Goal: Communication & Community: Answer question/provide support

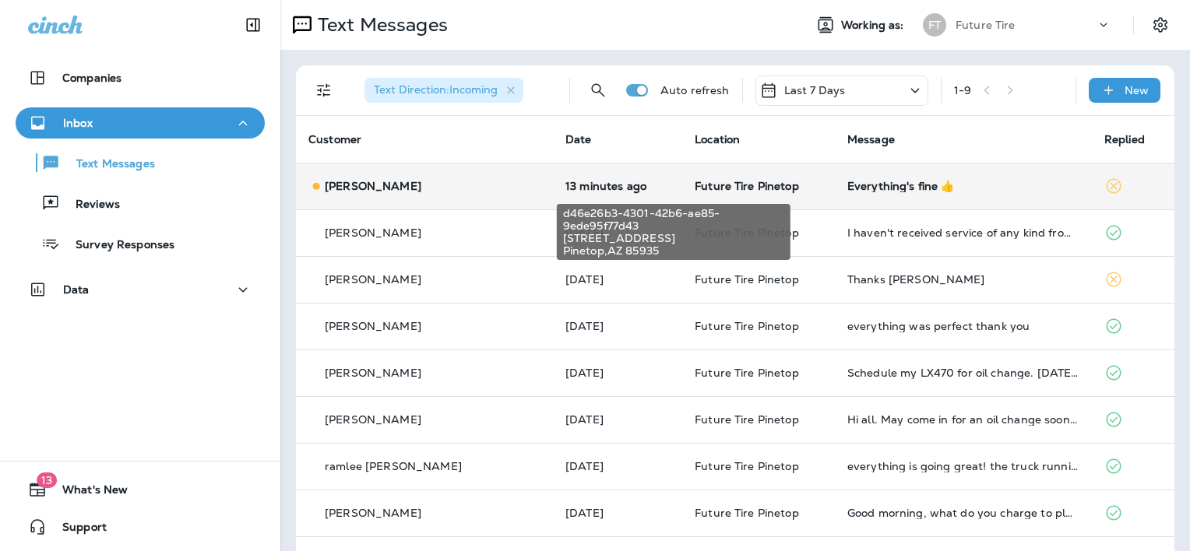
click at [695, 181] on span "Future Tire Pinetop" at bounding box center [747, 186] width 104 height 14
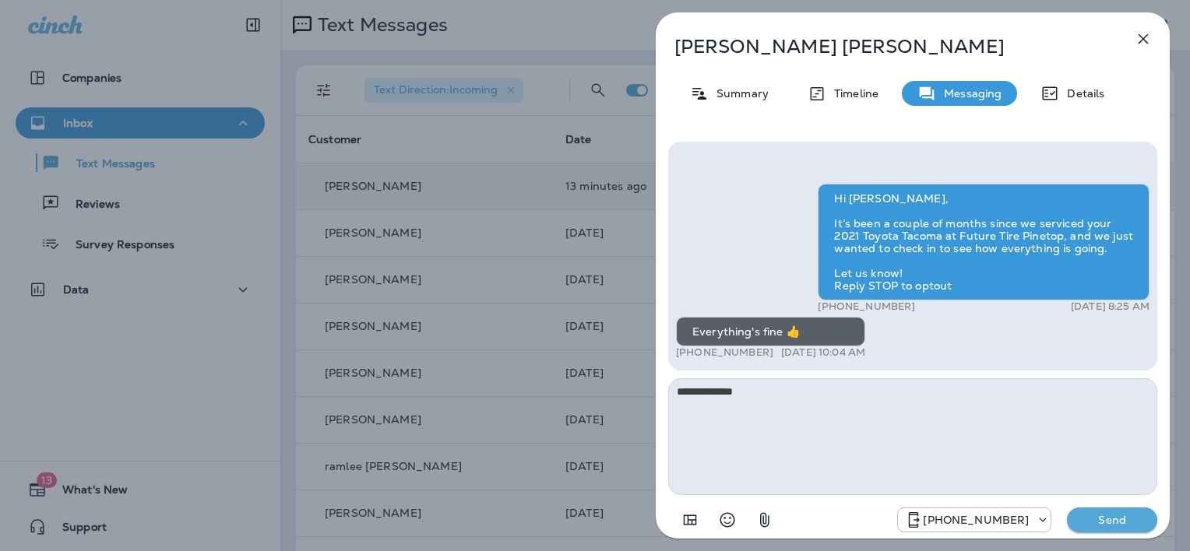
type textarea "**********"
click at [1106, 520] on p "Send" at bounding box center [1111, 520] width 65 height 14
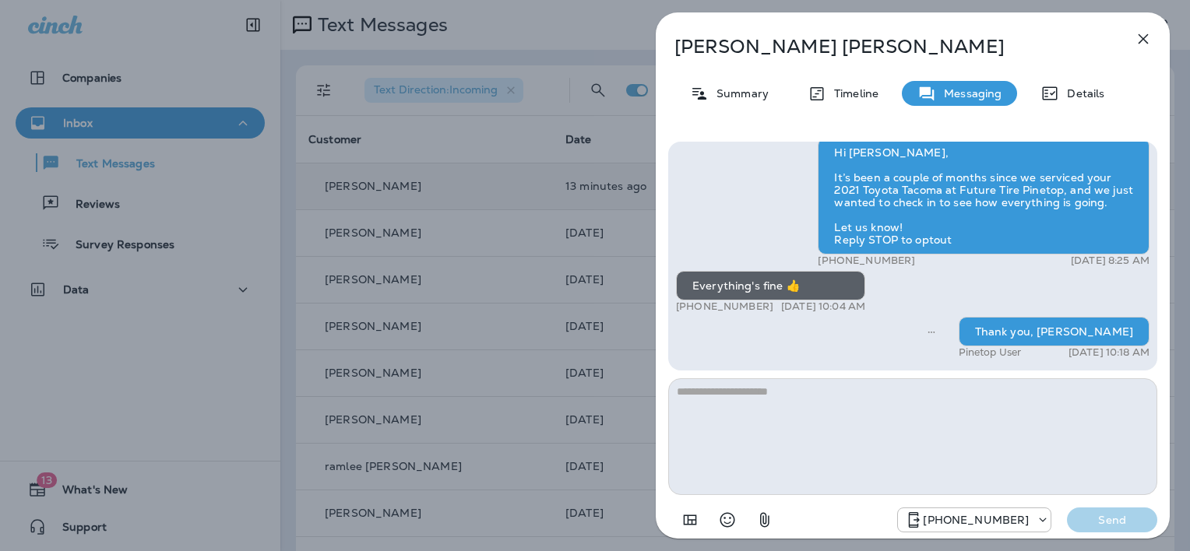
click at [1144, 37] on icon "button" at bounding box center [1143, 39] width 19 height 19
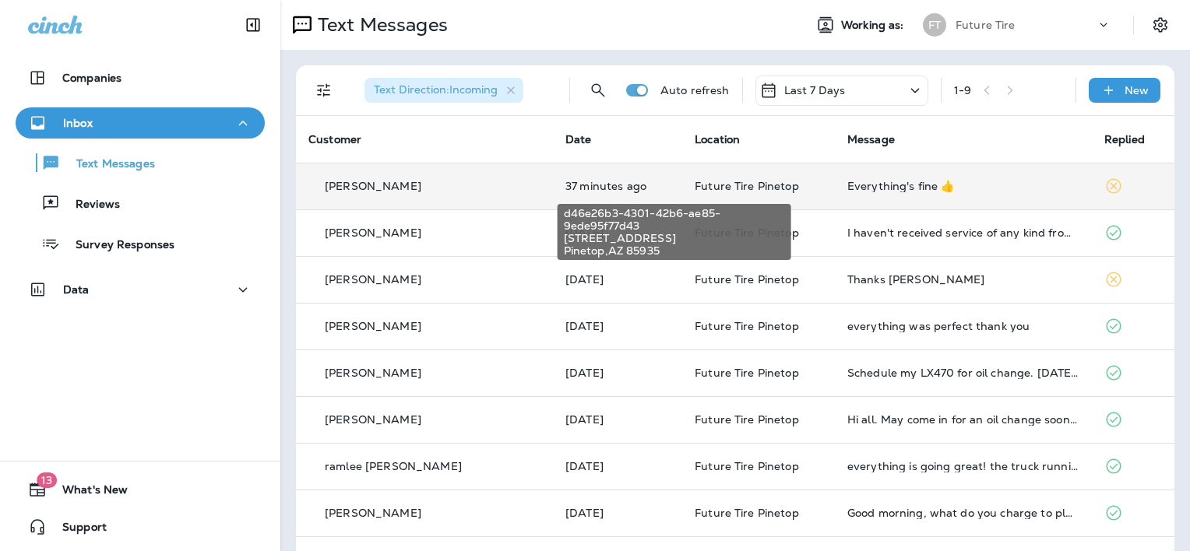
click at [695, 185] on span "Future Tire Pinetop" at bounding box center [747, 186] width 104 height 14
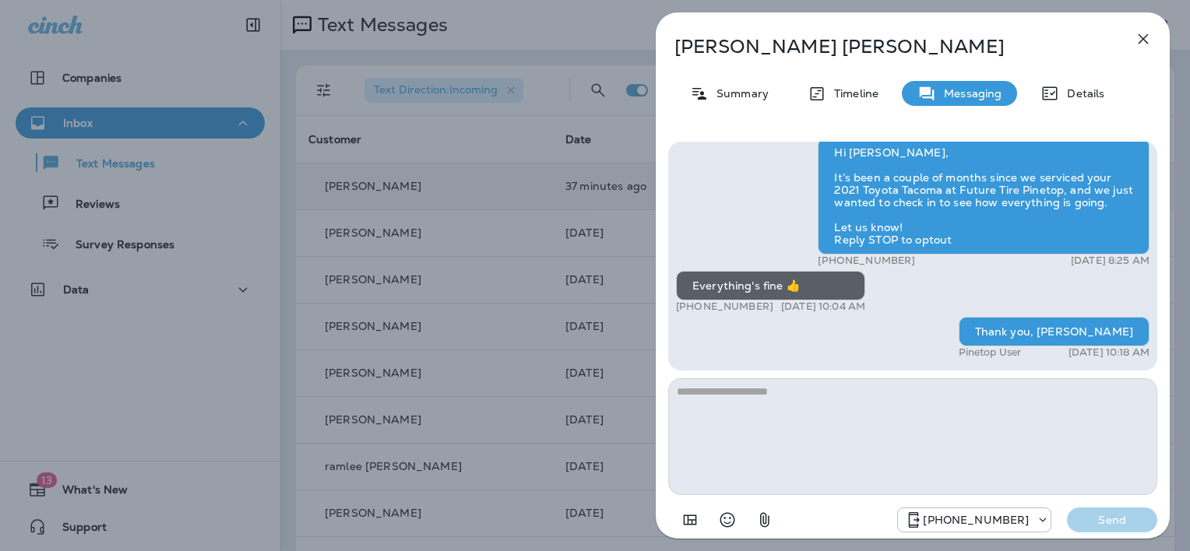
click at [1143, 35] on icon "button" at bounding box center [1143, 39] width 19 height 19
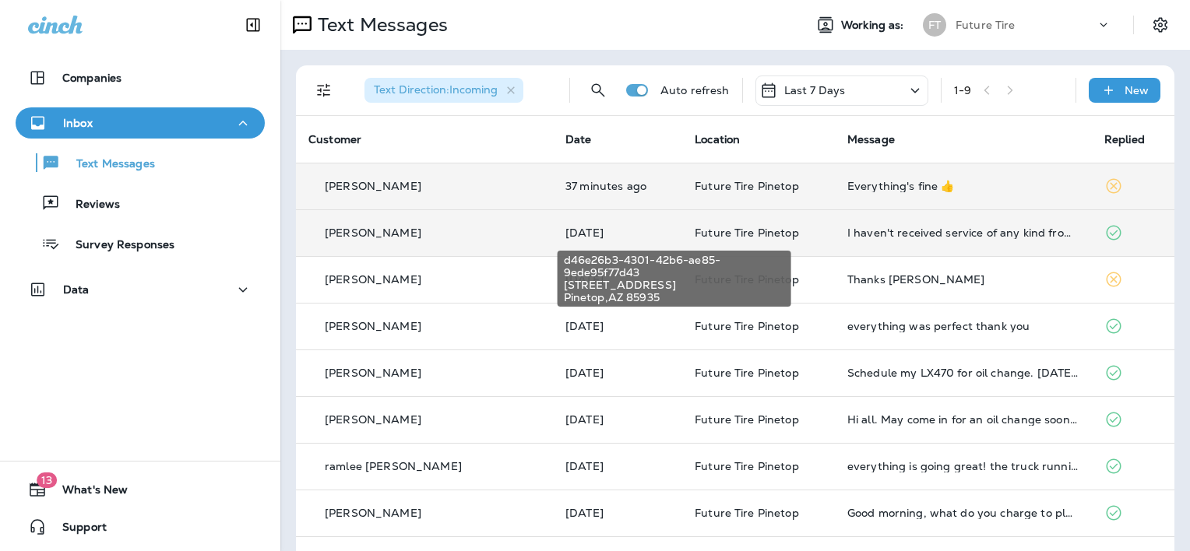
click at [695, 227] on span "Future Tire Pinetop" at bounding box center [747, 233] width 104 height 14
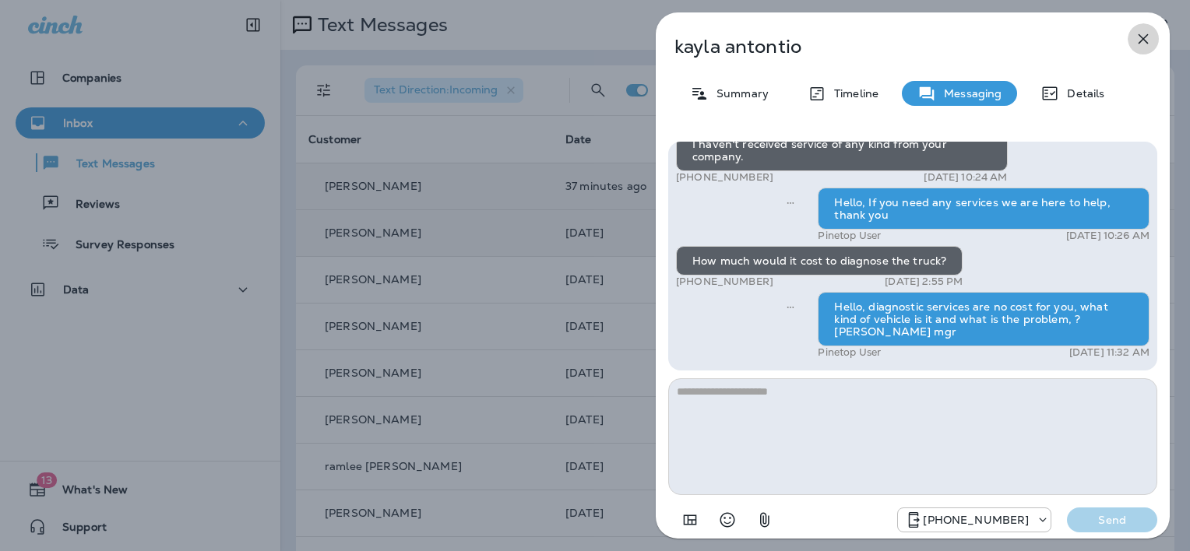
click at [1145, 30] on icon "button" at bounding box center [1143, 39] width 19 height 19
